Goal: Information Seeking & Learning: Find specific fact

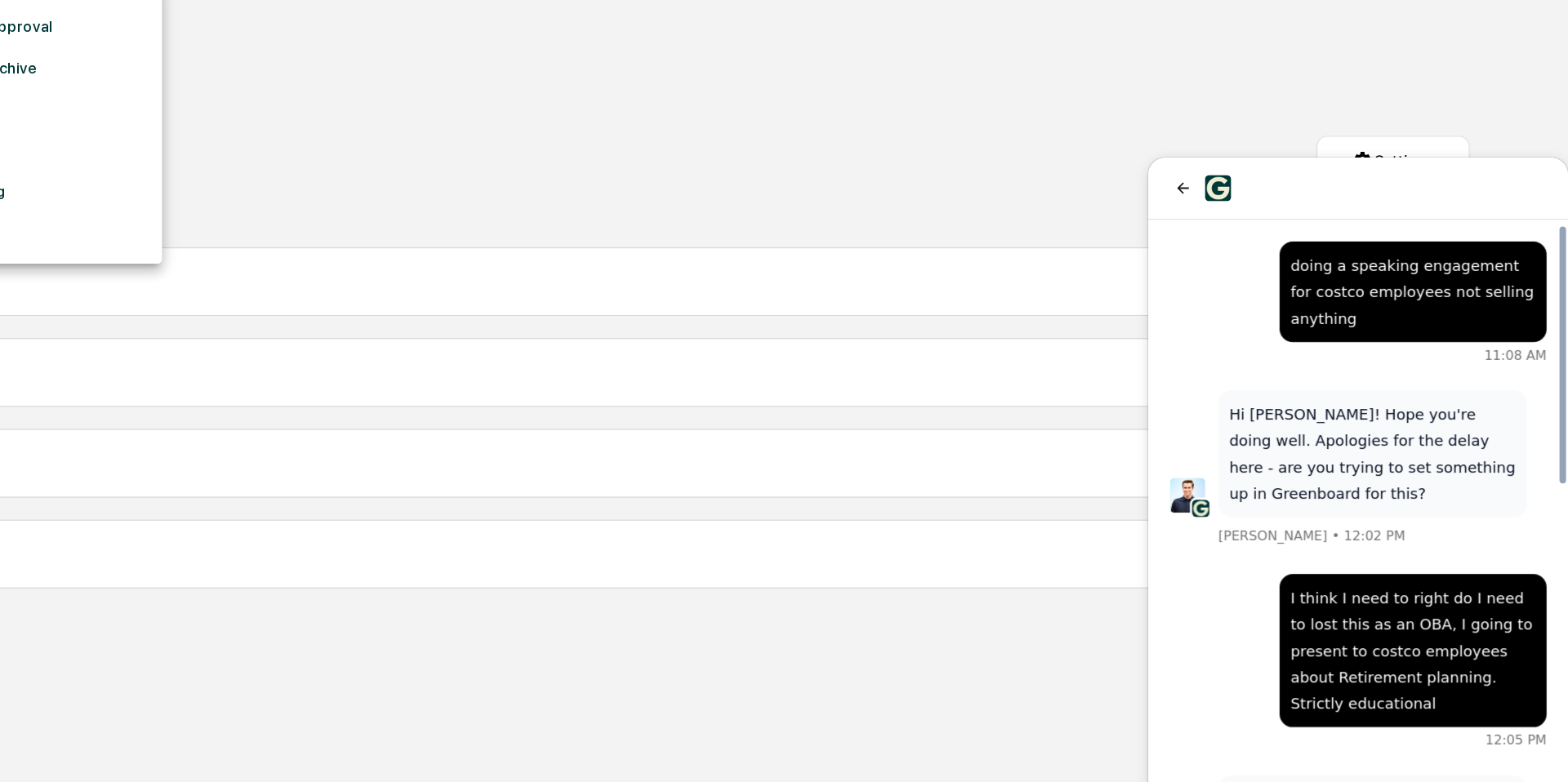
scroll to position [475, 0]
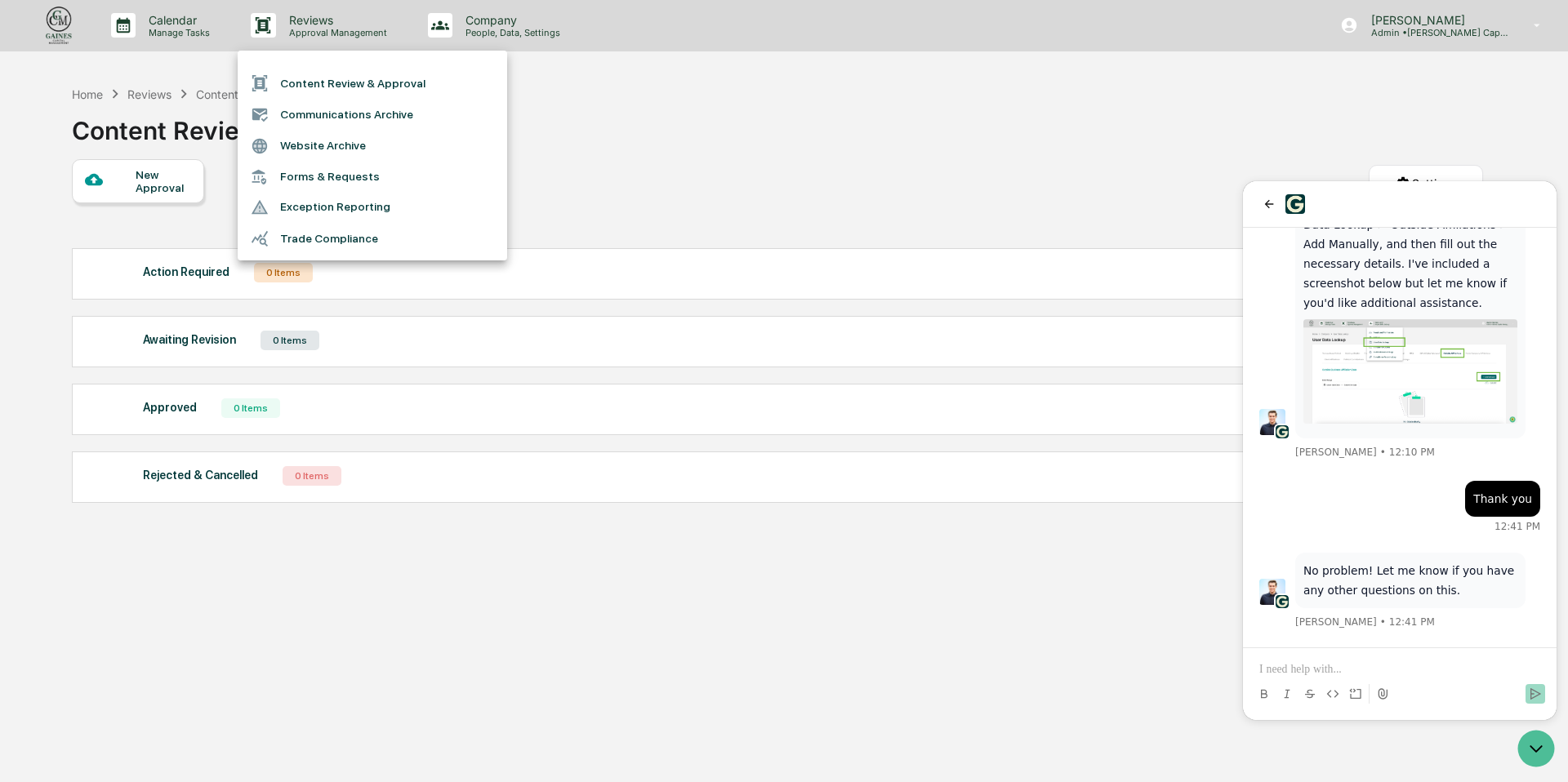
click at [53, 24] on div at bounding box center [784, 391] width 1568 height 782
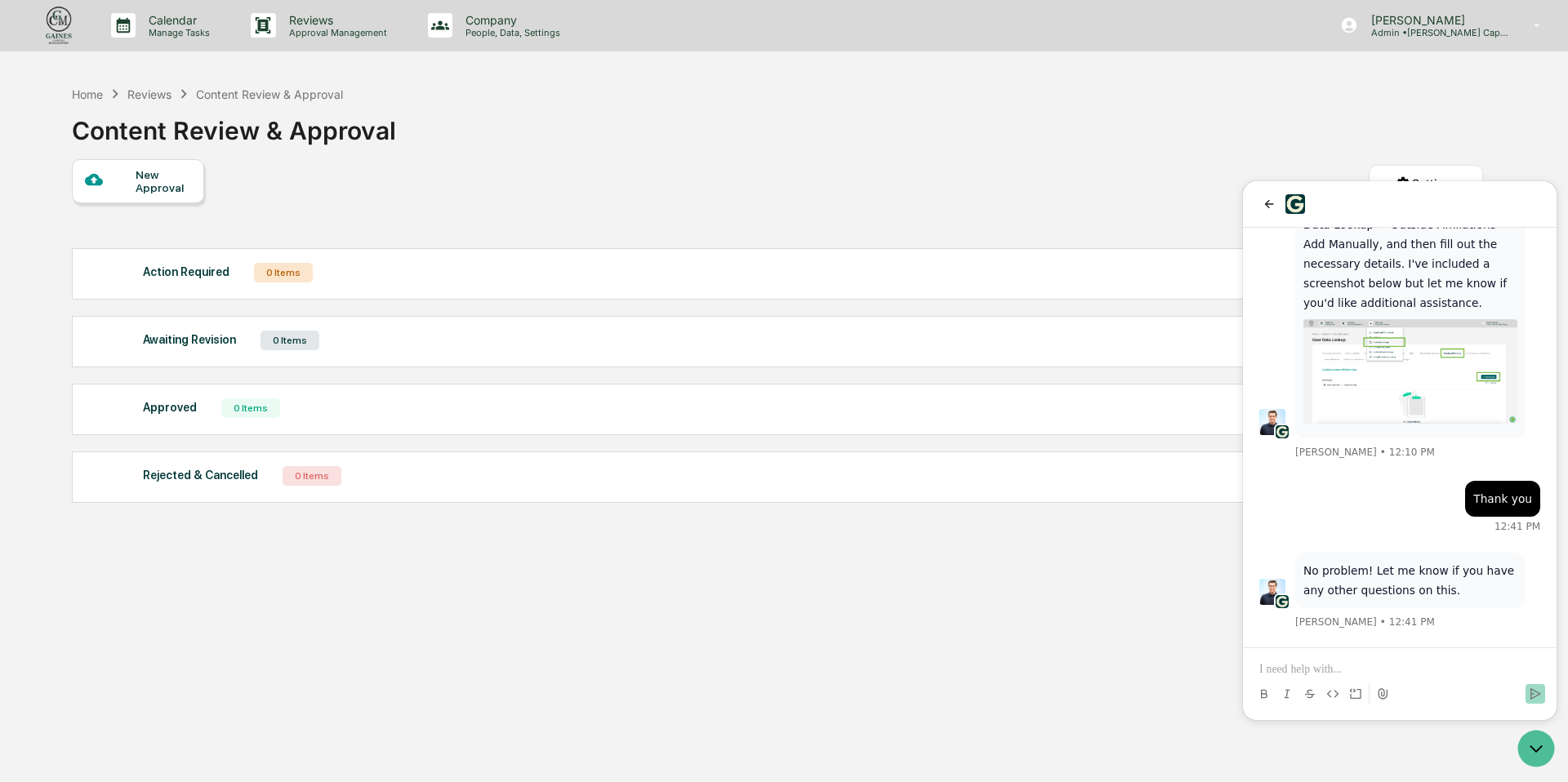
click at [53, 24] on img at bounding box center [58, 25] width 39 height 43
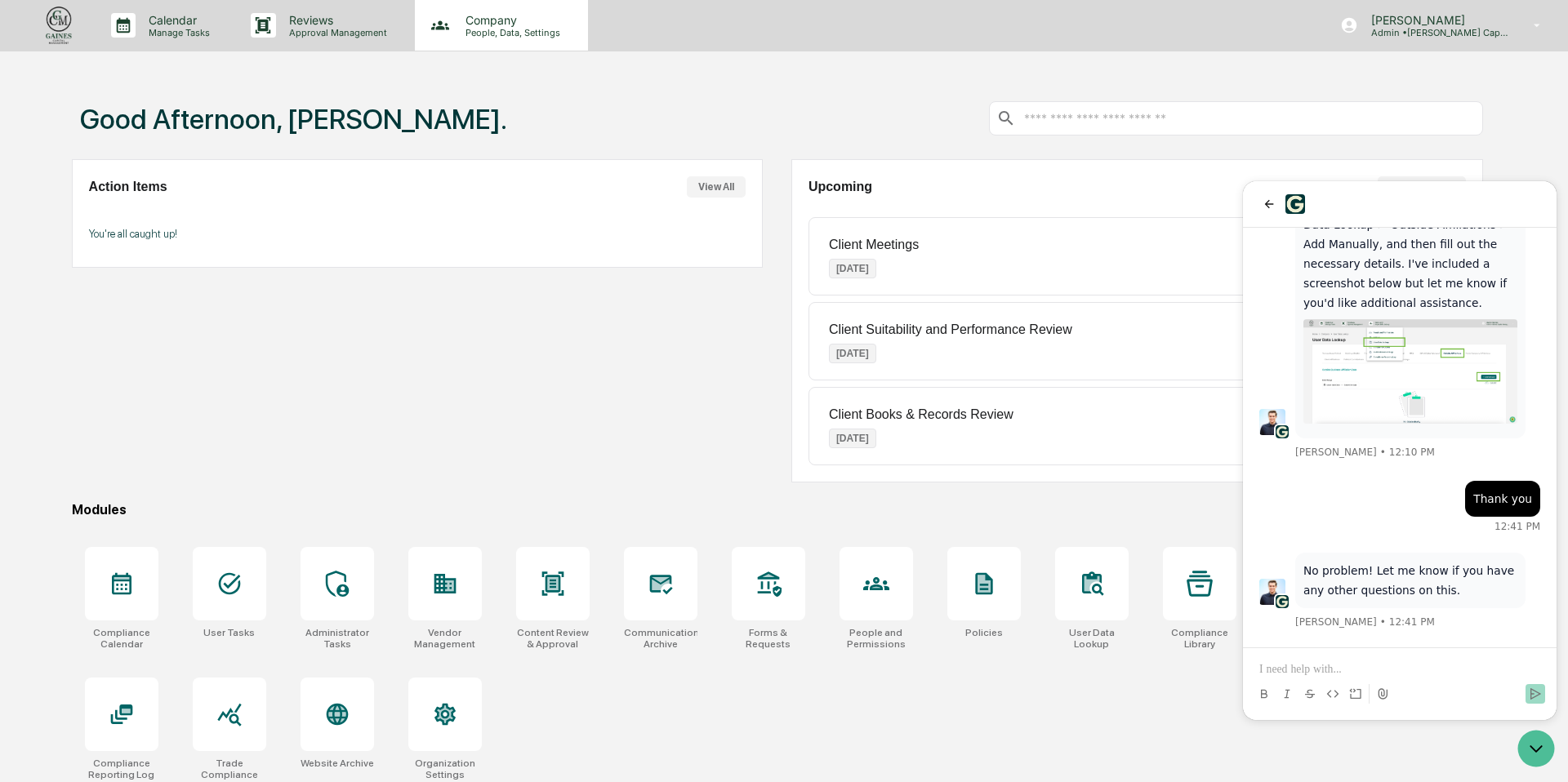
click at [467, 25] on p "Company" at bounding box center [511, 19] width 116 height 14
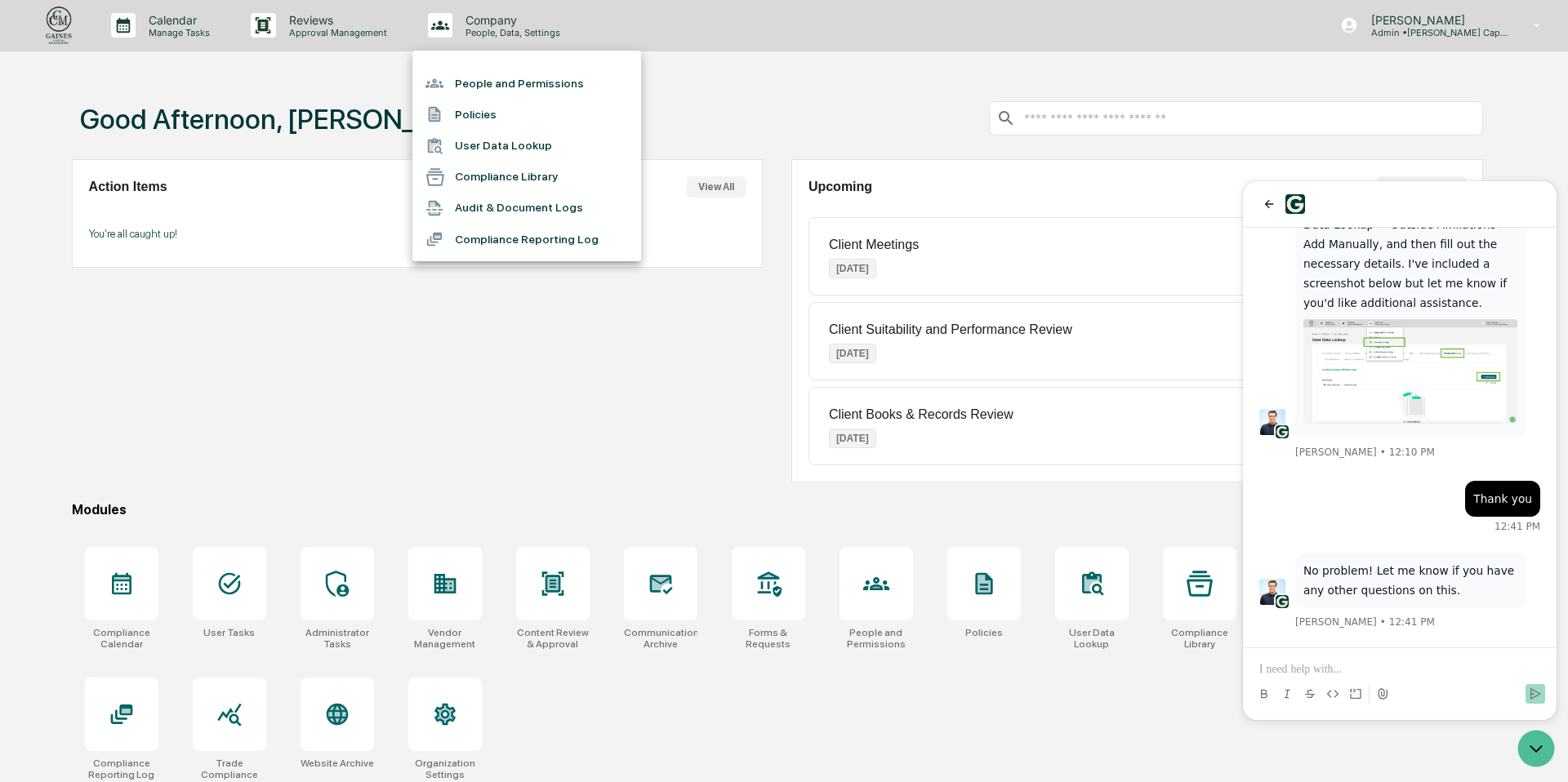
click at [352, 27] on div at bounding box center [784, 391] width 1568 height 782
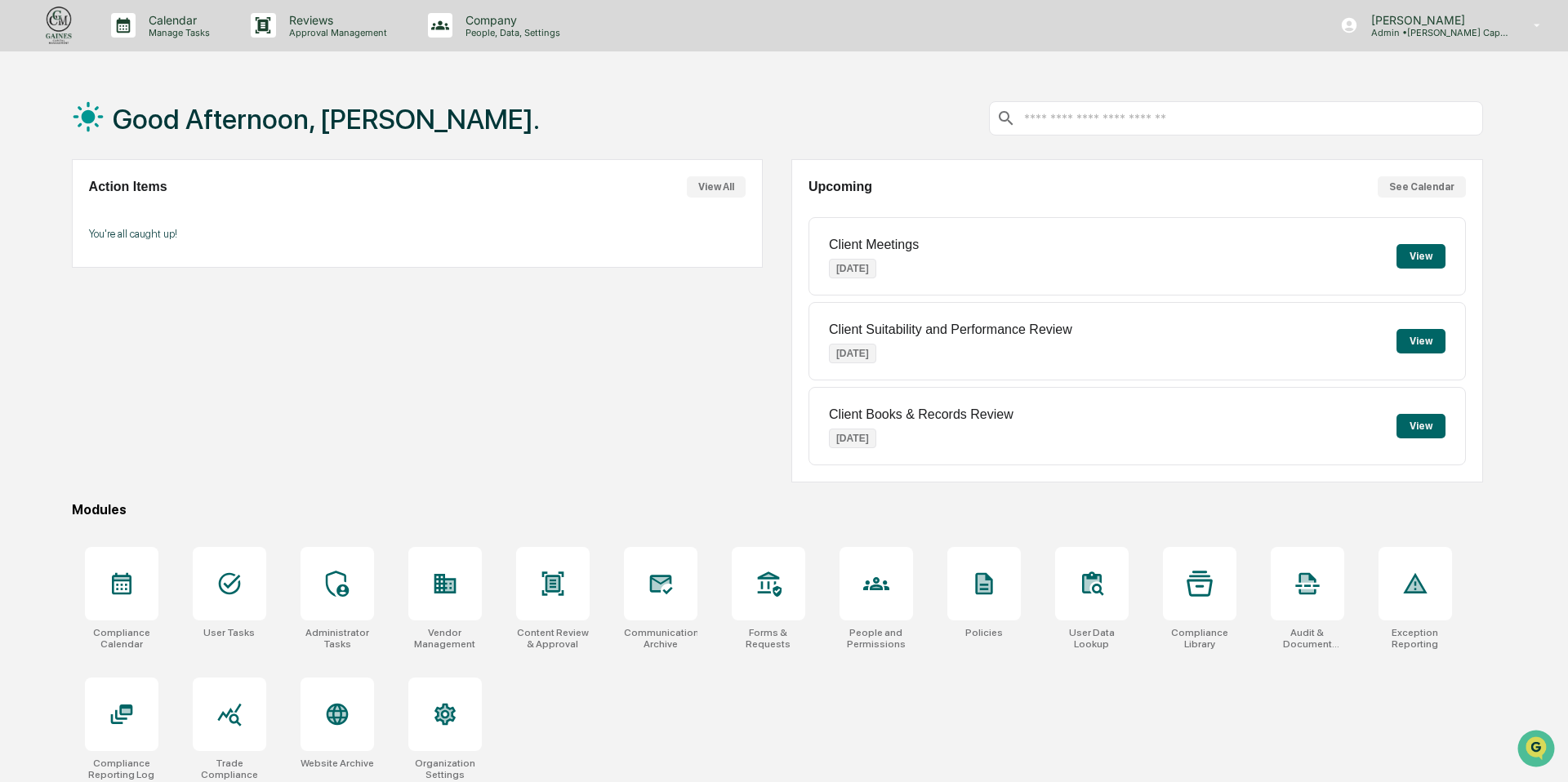
click at [56, 29] on img at bounding box center [58, 25] width 39 height 43
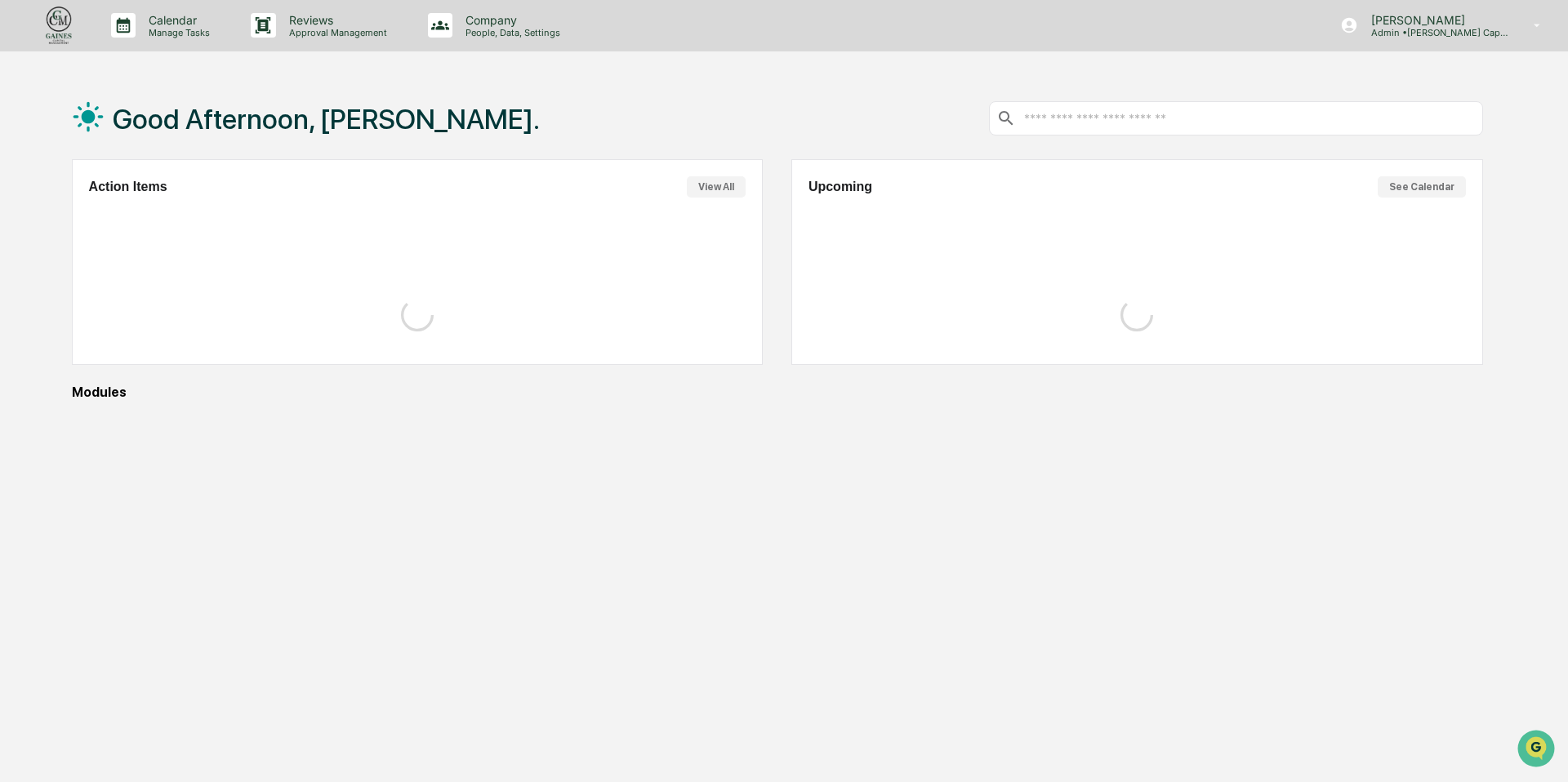
click at [56, 29] on link at bounding box center [68, 25] width 59 height 51
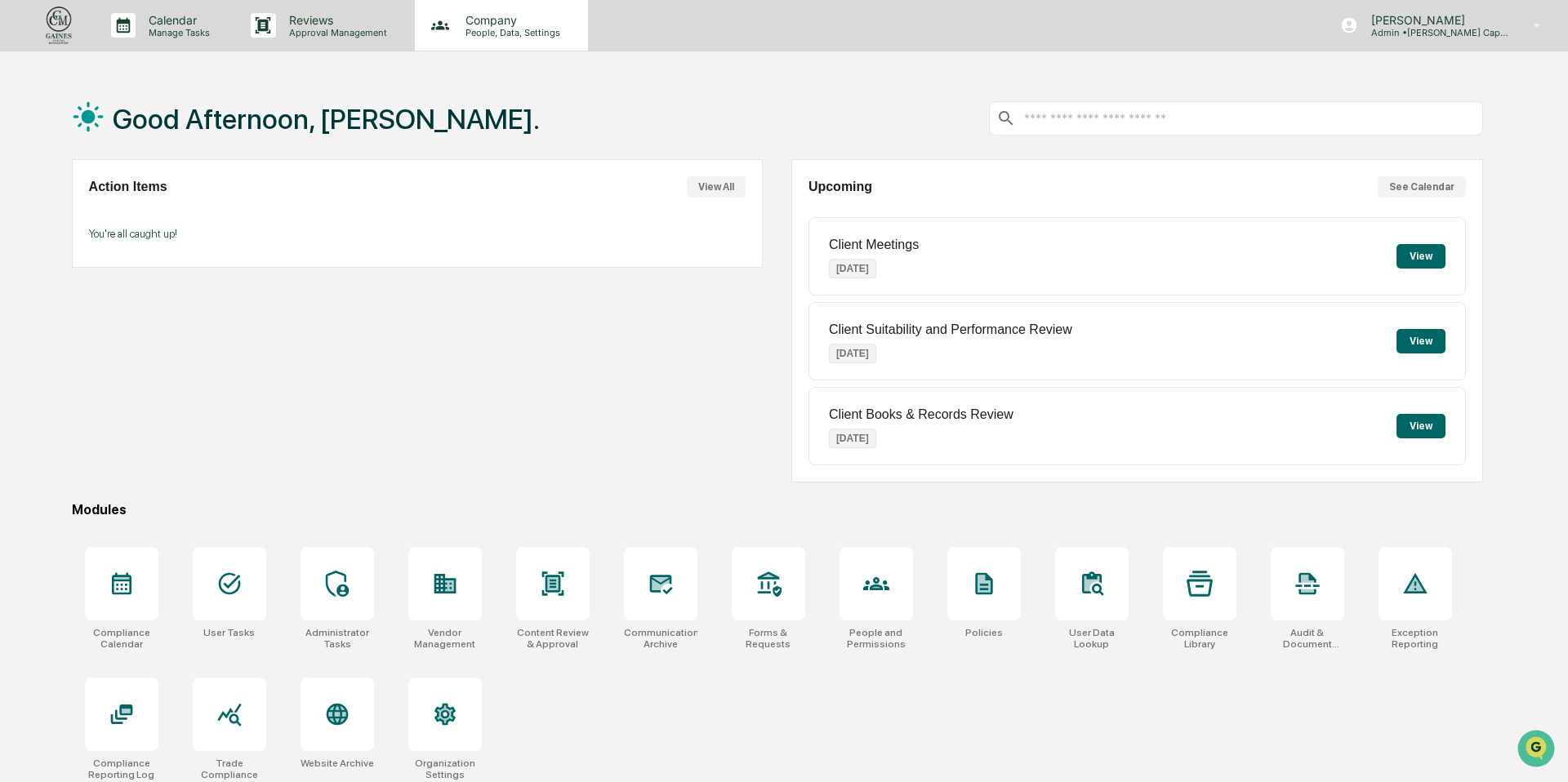
click at [506, 34] on p "People, Data, Settings" at bounding box center [511, 33] width 116 height 12
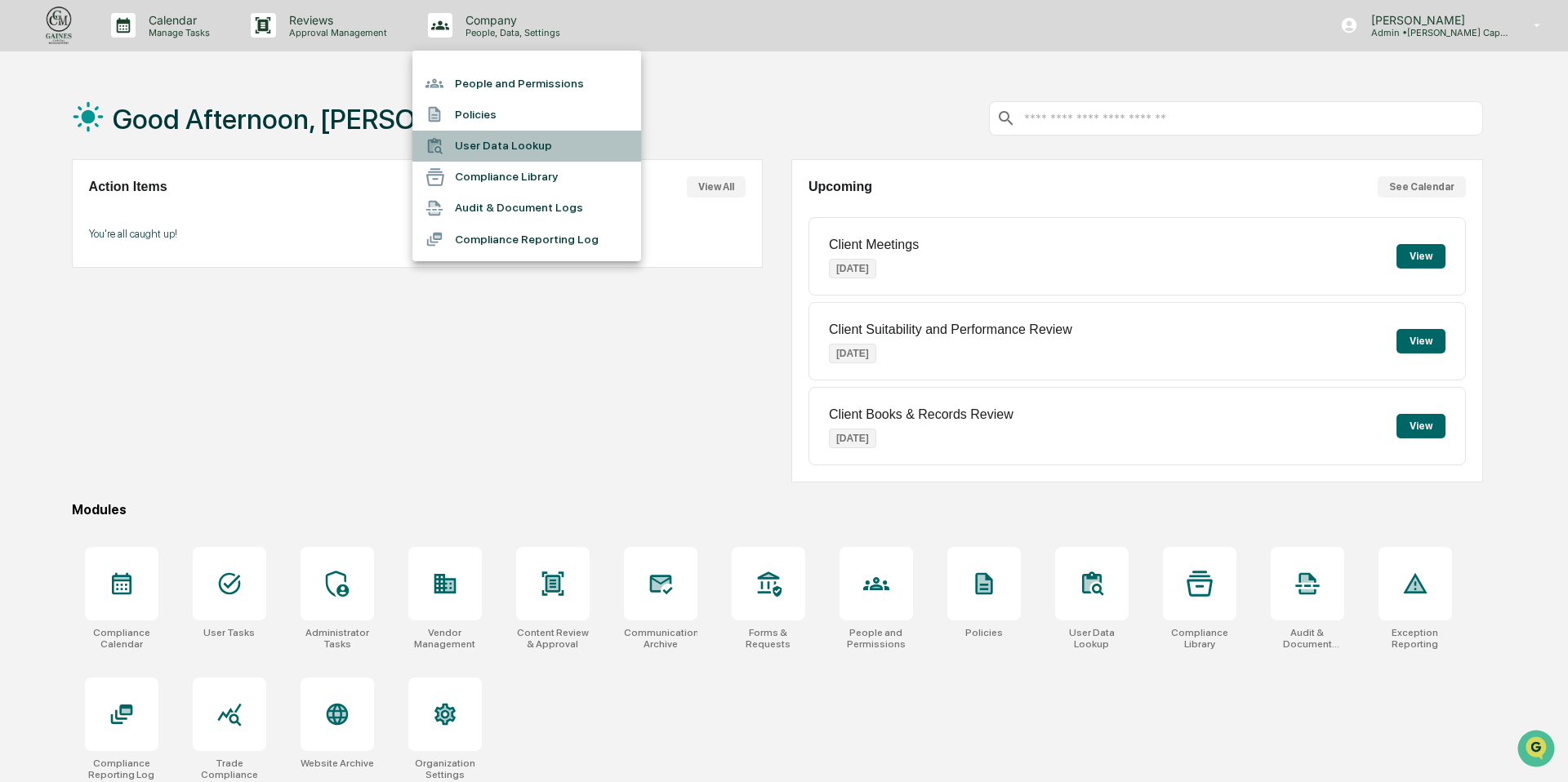
click at [504, 147] on li "User Data Lookup" at bounding box center [527, 146] width 229 height 31
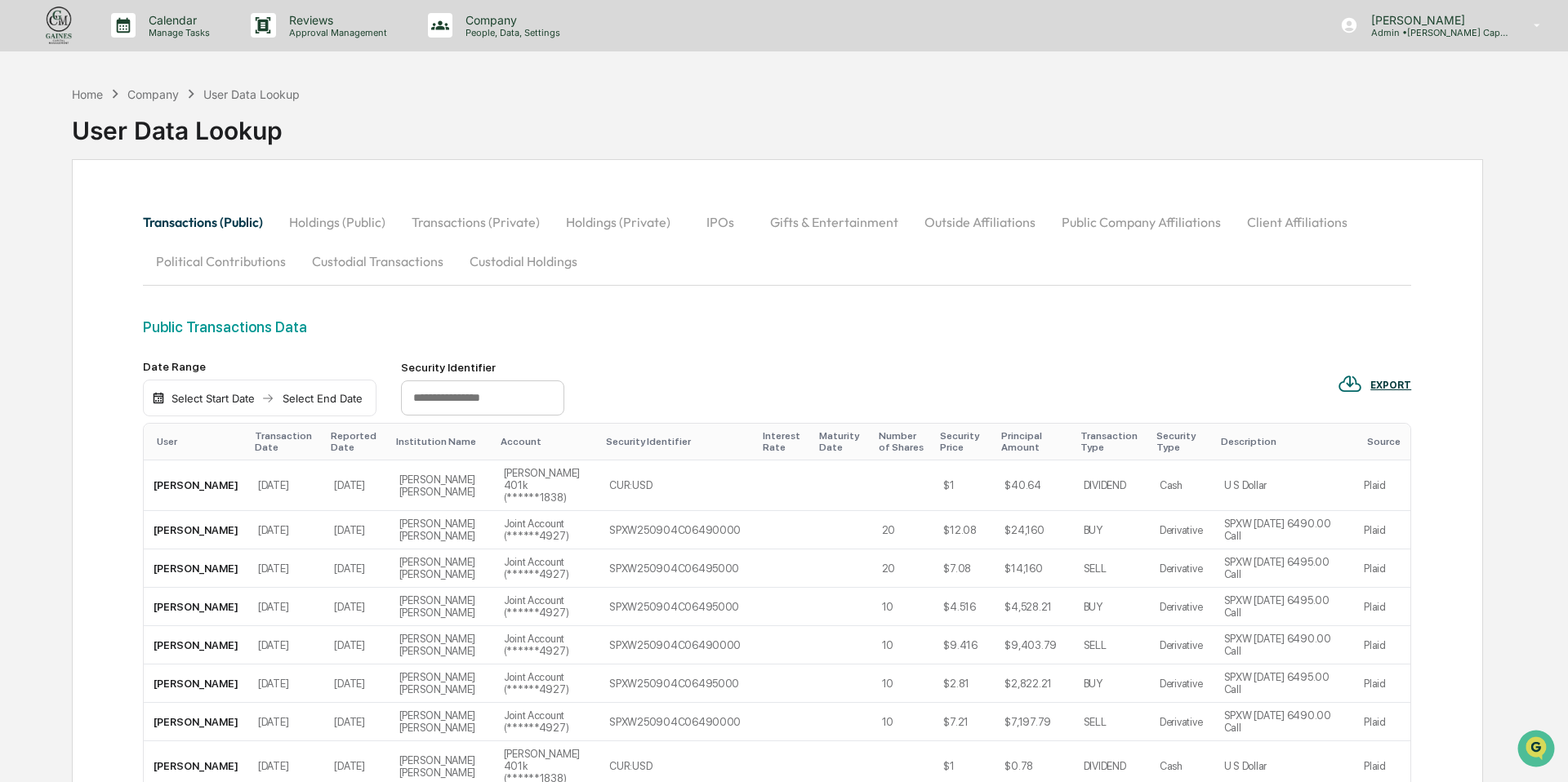
click at [1255, 214] on button "Client Affiliations" at bounding box center [1296, 222] width 126 height 39
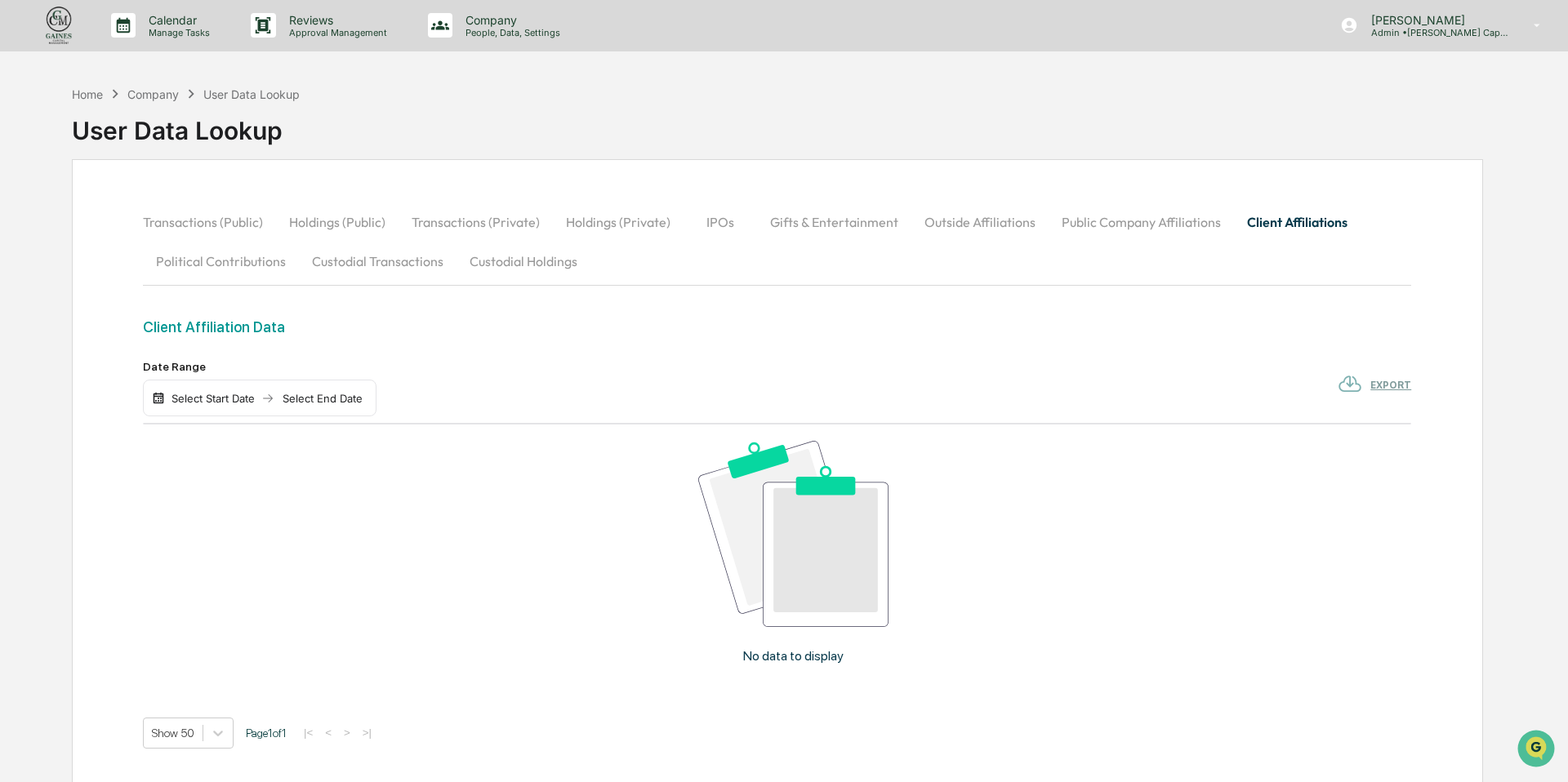
click at [1116, 217] on button "Public Company Affiliations" at bounding box center [1141, 222] width 185 height 39
click at [973, 219] on button "Outside Affiliations" at bounding box center [979, 222] width 137 height 39
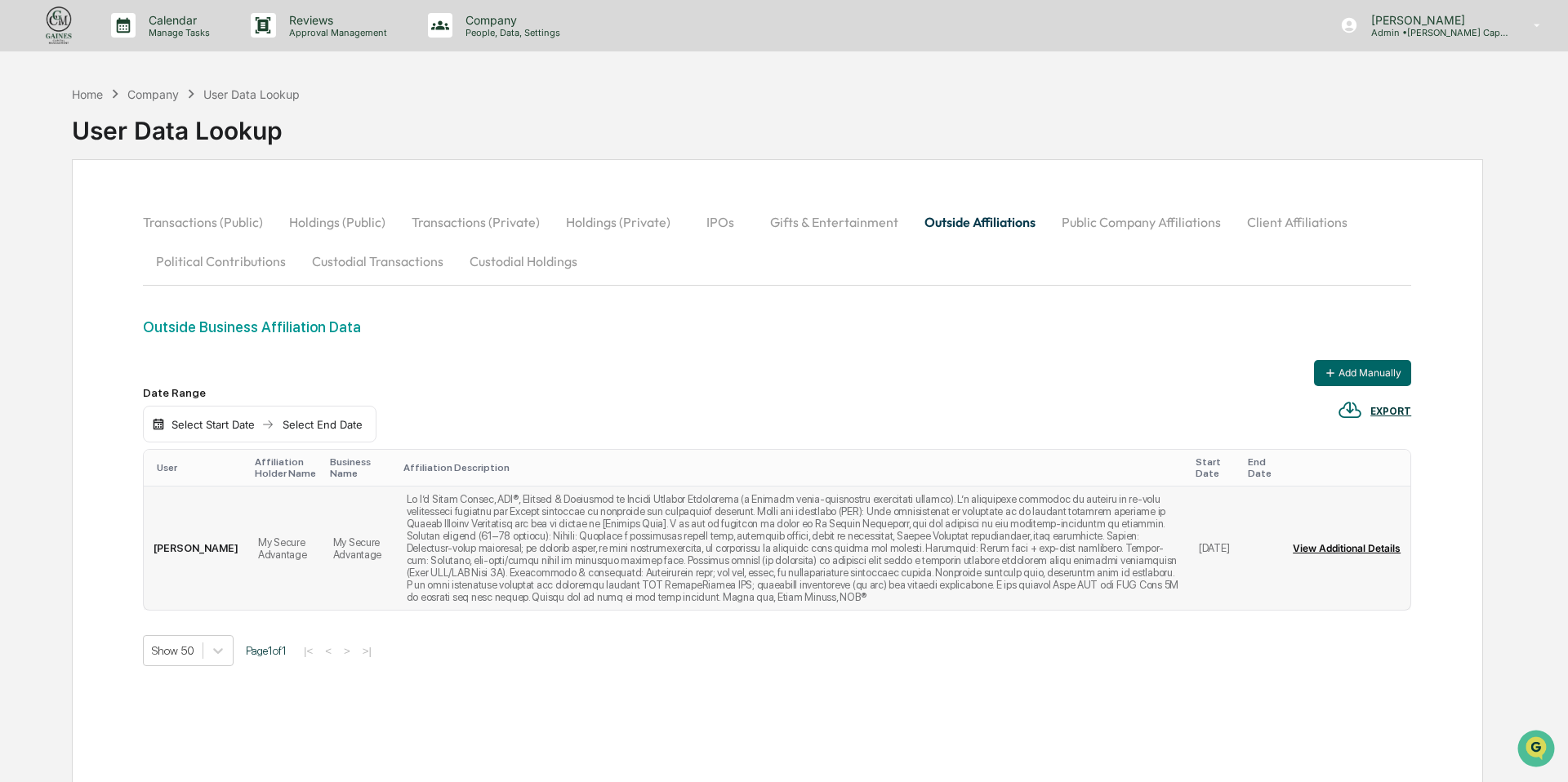
click at [1360, 554] on button "View Additional Details" at bounding box center [1346, 549] width 108 height 26
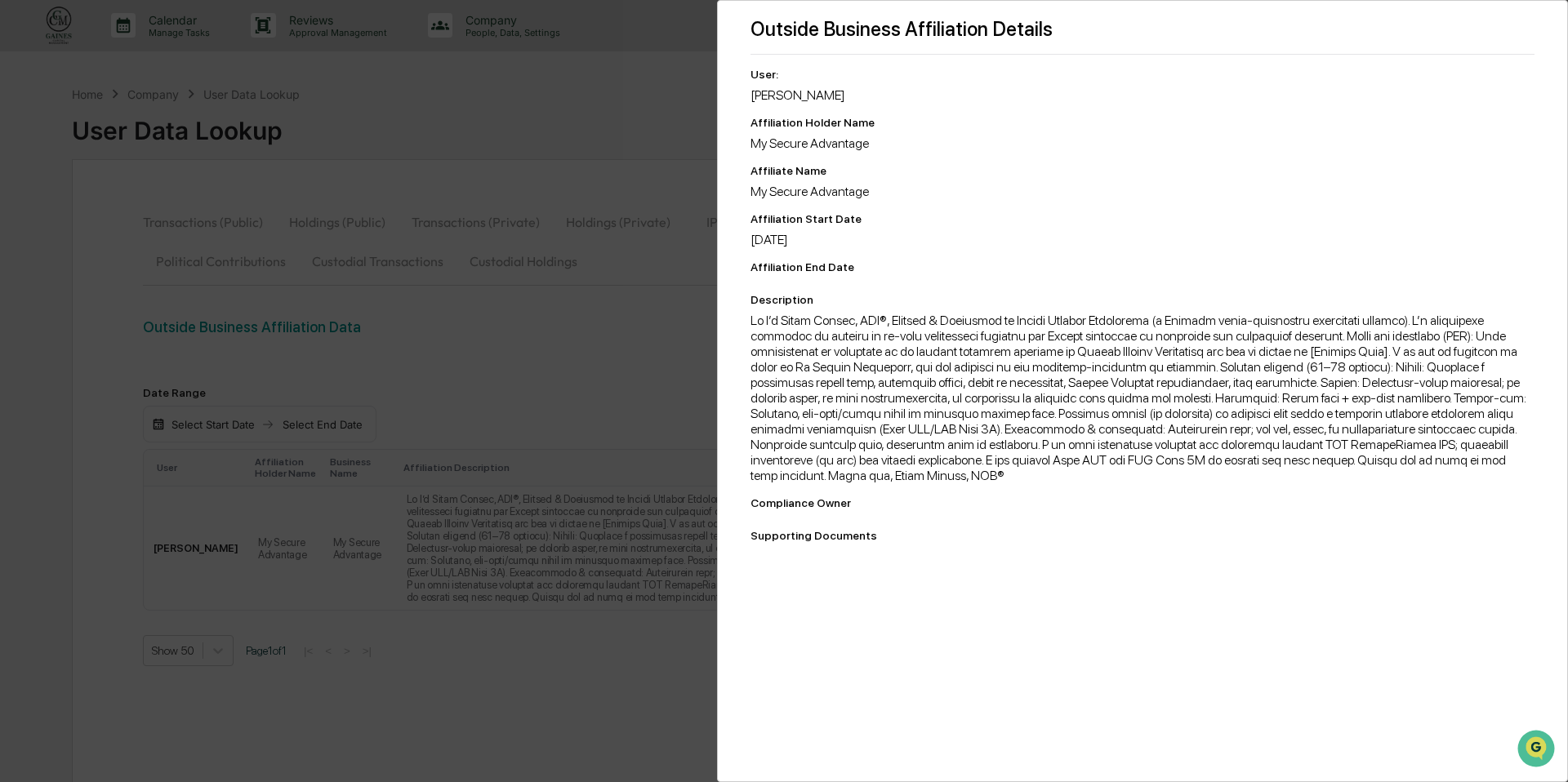
scroll to position [77, 0]
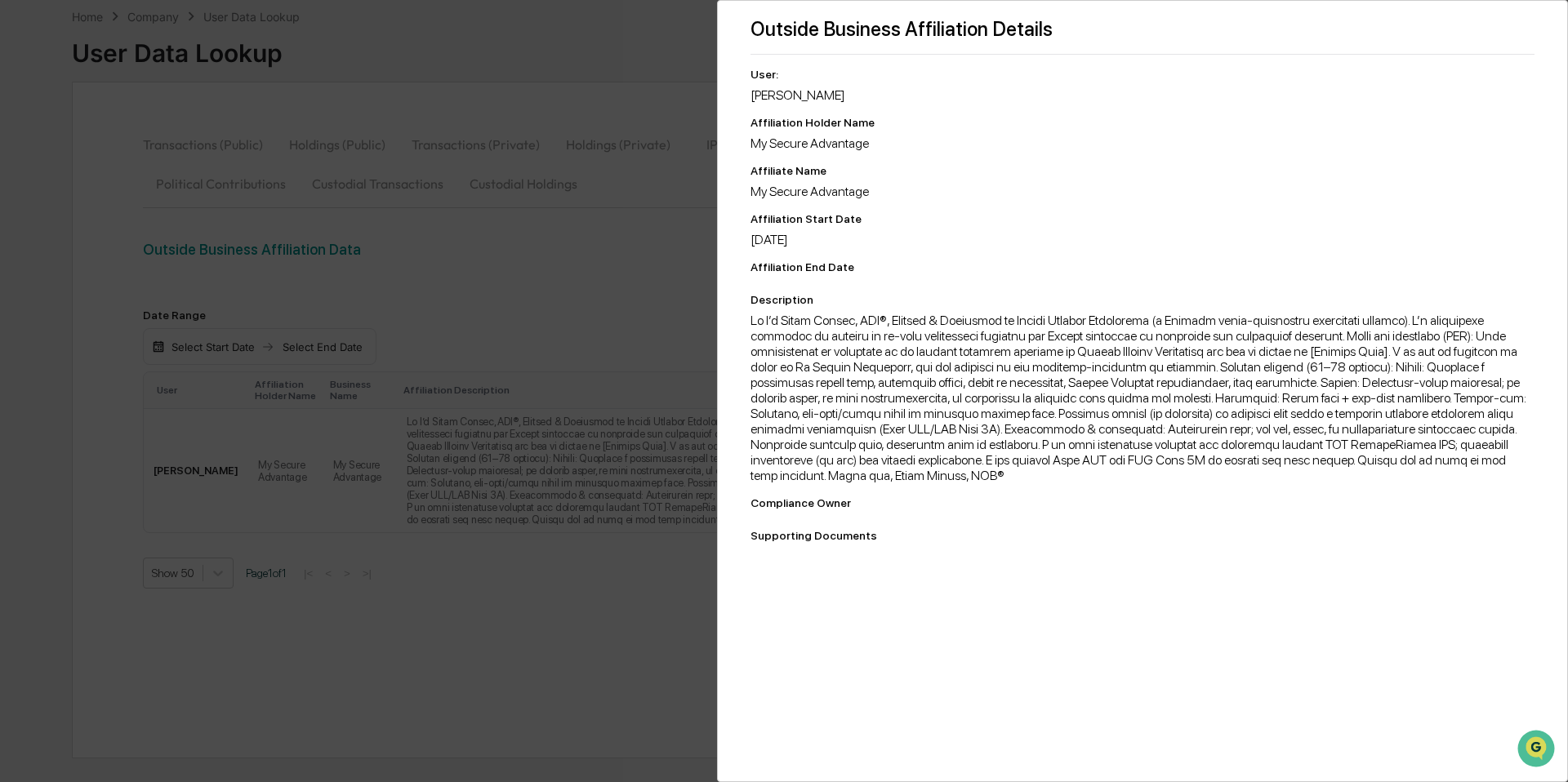
click at [602, 301] on div "Outside Business Affiliation Details User: [PERSON_NAME] Affiliation Holder Nam…" at bounding box center [784, 391] width 1568 height 782
